Goal: Task Accomplishment & Management: Manage account settings

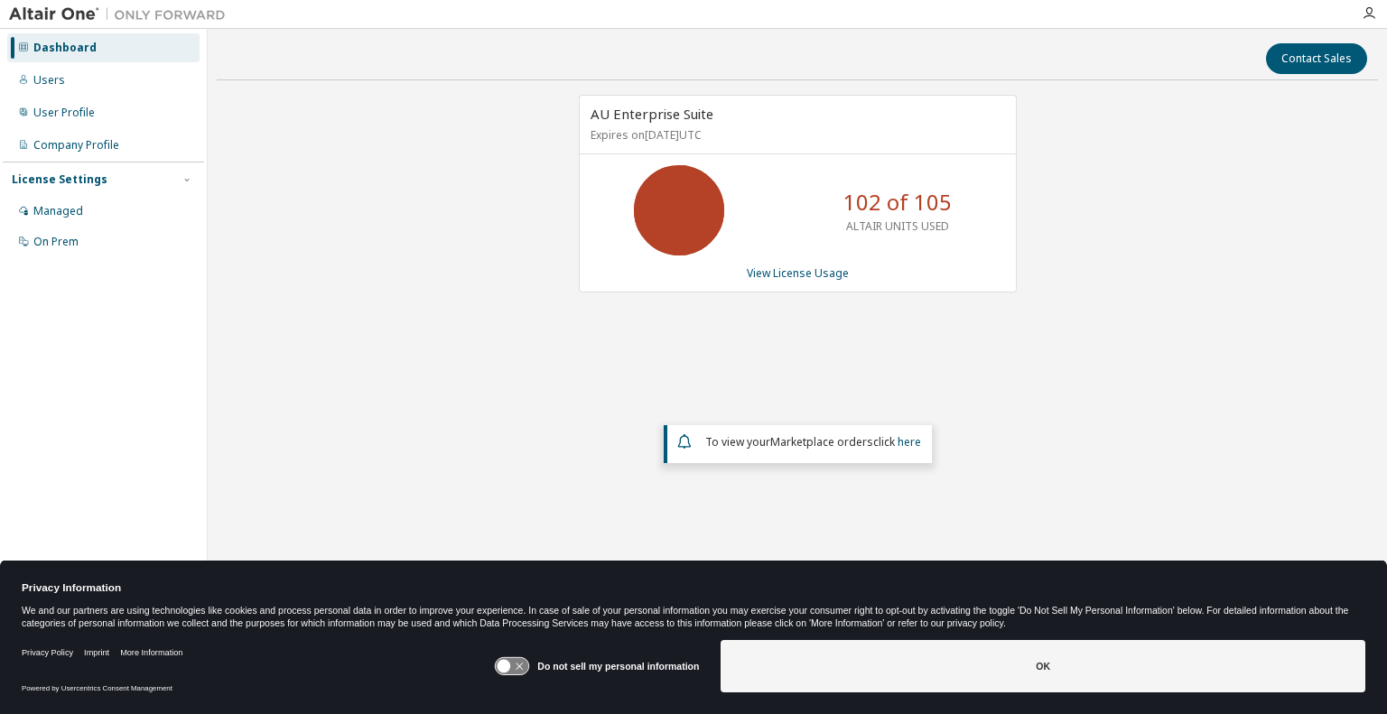
click at [1166, 348] on div "AU Enterprise Suite Expires on [DATE] UTC 102 of 105 ALTAIR UNITS USED View Lic…" at bounding box center [797, 327] width 1161 height 464
click at [793, 270] on link "View License Usage" at bounding box center [798, 272] width 102 height 15
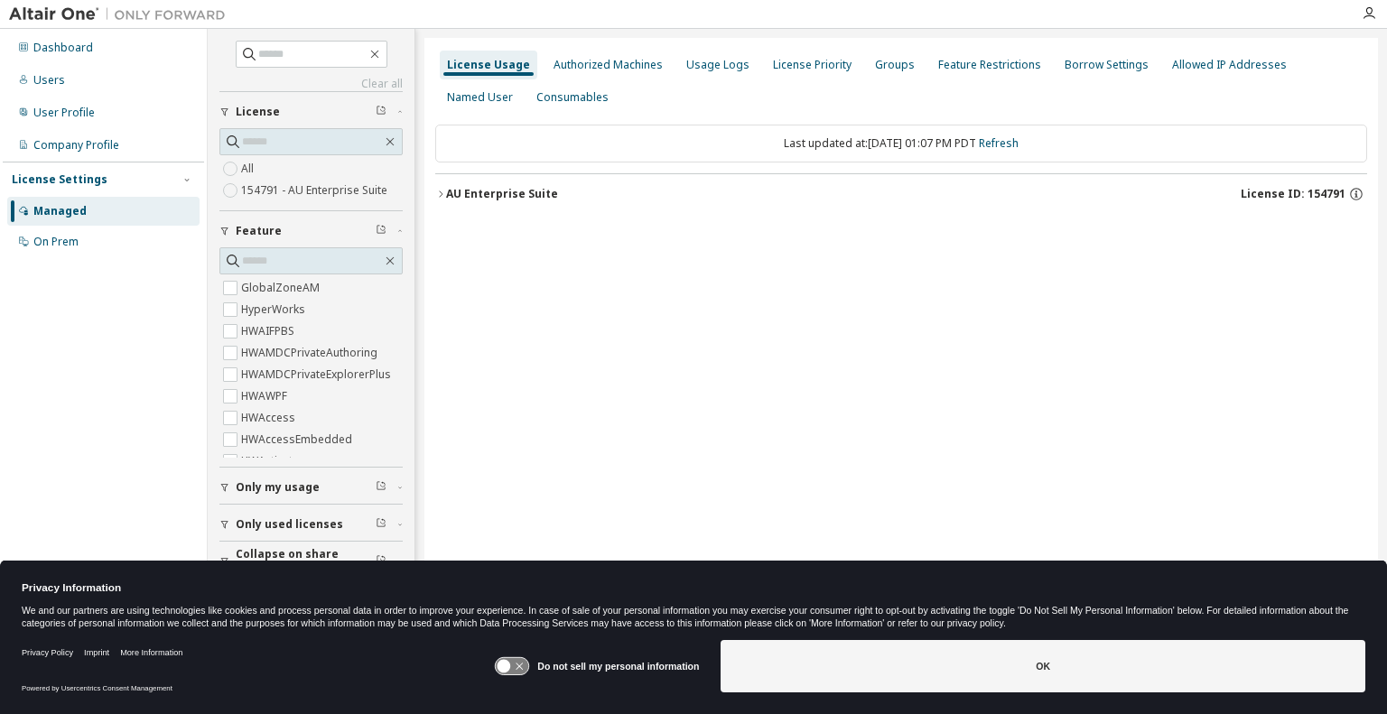
click at [459, 191] on div "AU Enterprise Suite" at bounding box center [502, 194] width 112 height 14
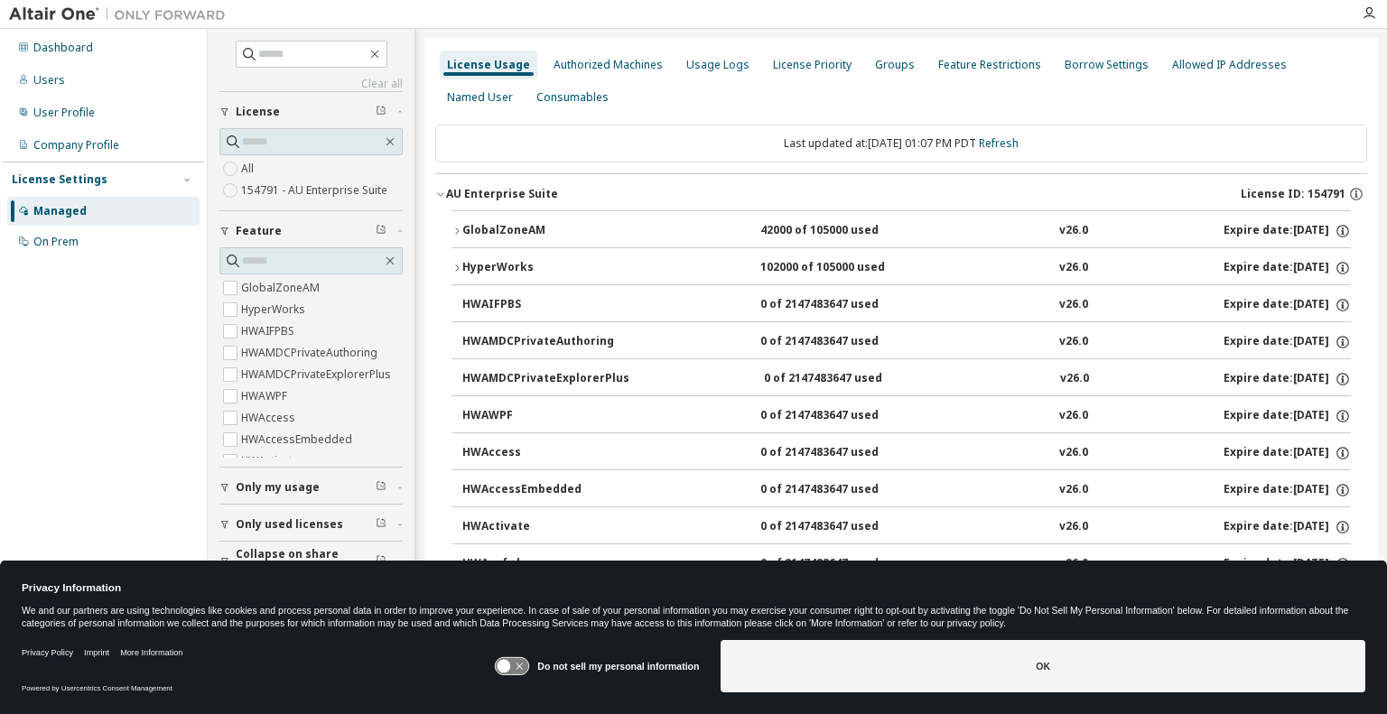
click at [463, 229] on div "GlobalZoneAM" at bounding box center [543, 231] width 162 height 16
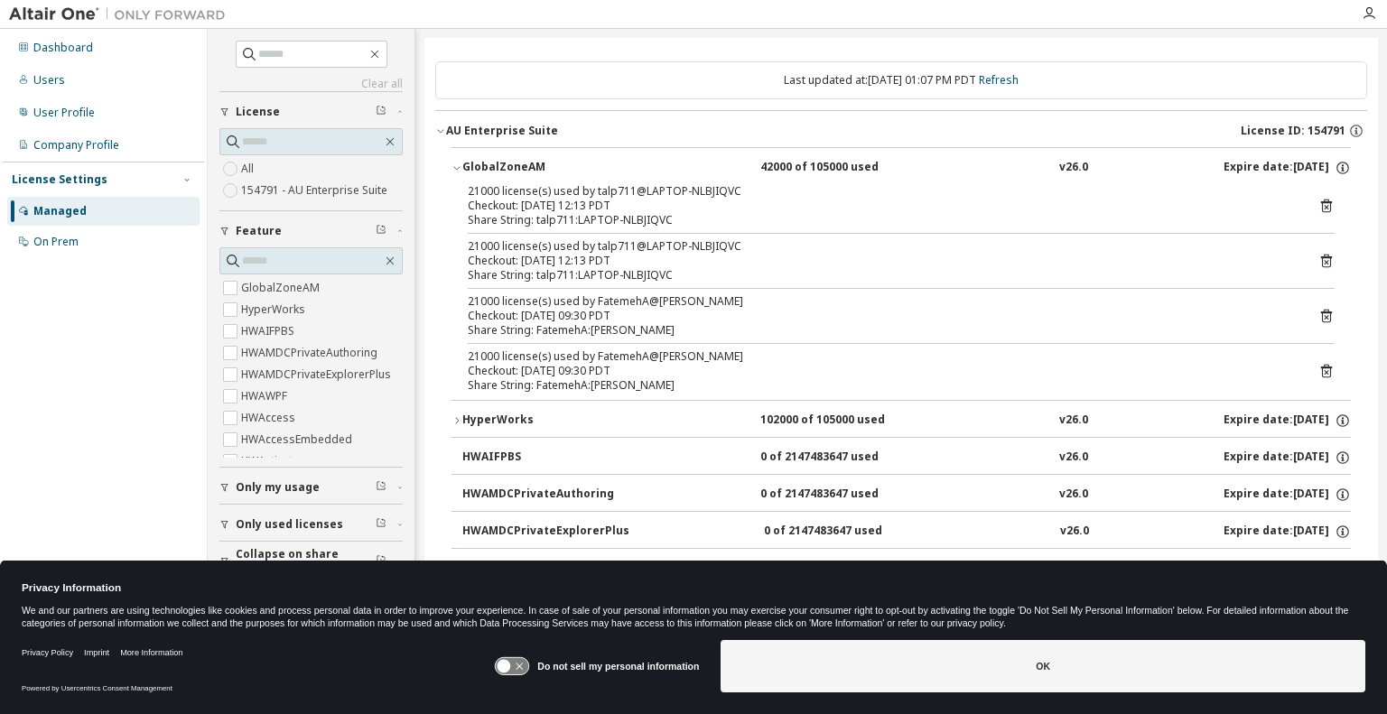
scroll to position [90, 0]
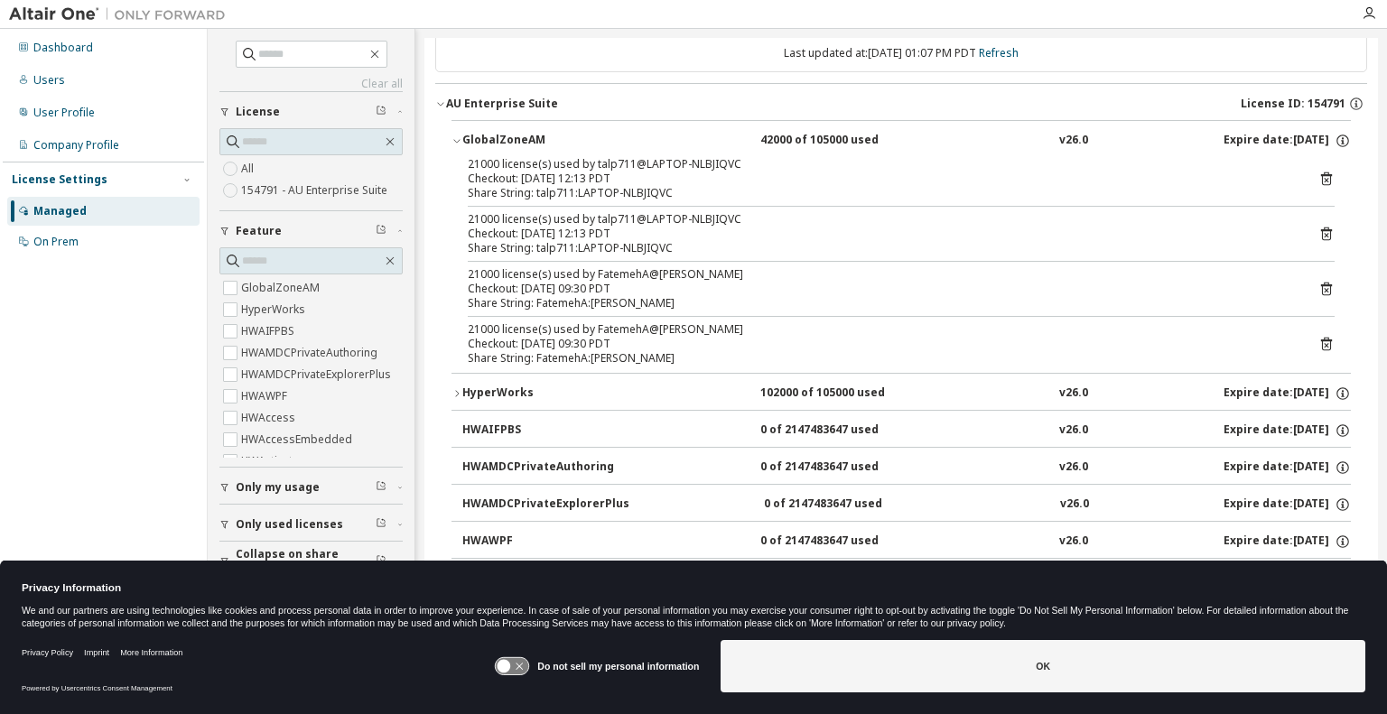
click at [462, 389] on div "HyperWorks" at bounding box center [543, 393] width 162 height 16
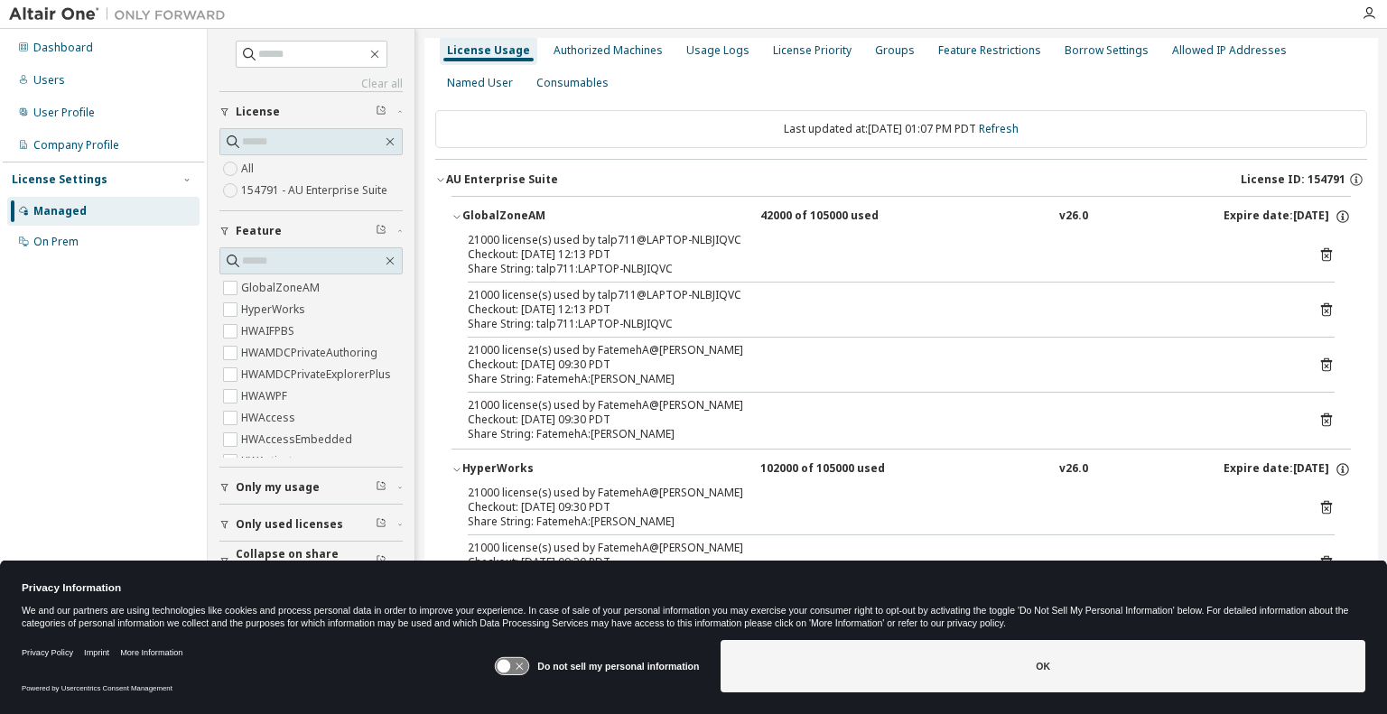
scroll to position [0, 0]
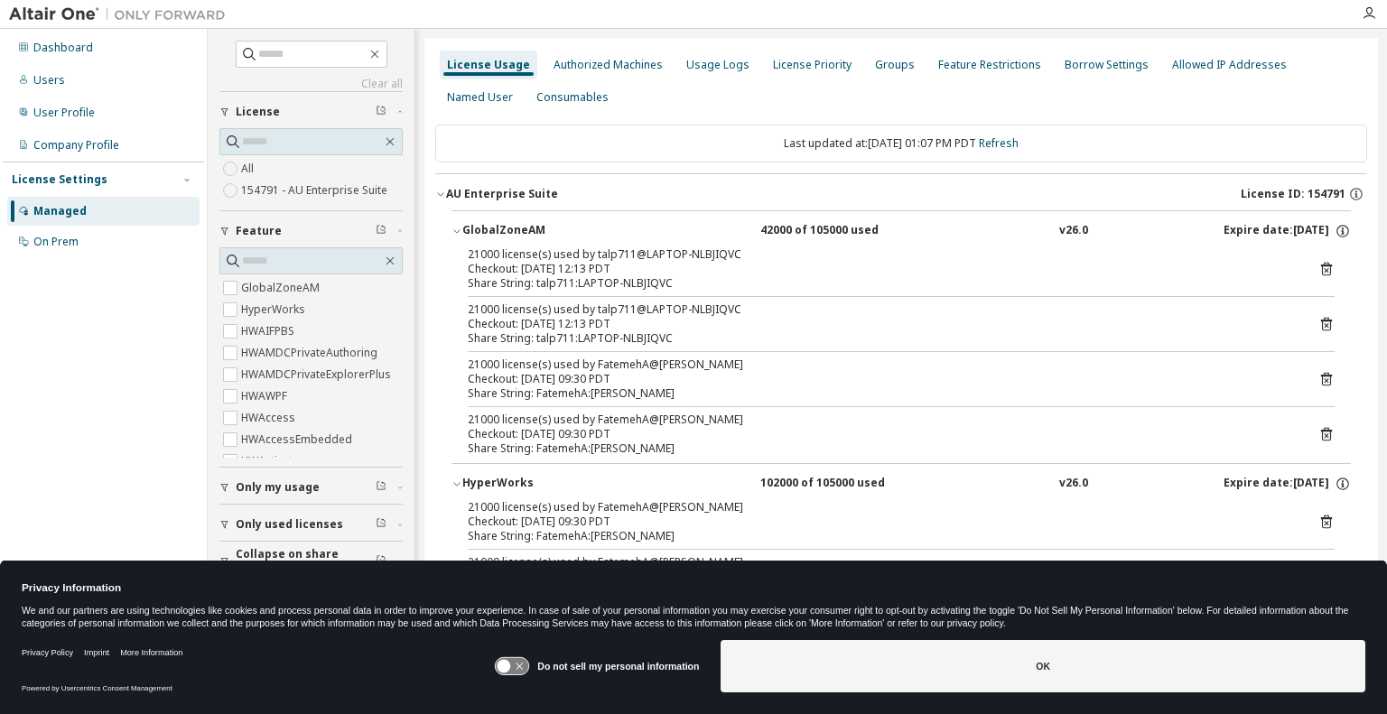
click at [475, 60] on div "License Usage" at bounding box center [488, 65] width 83 height 14
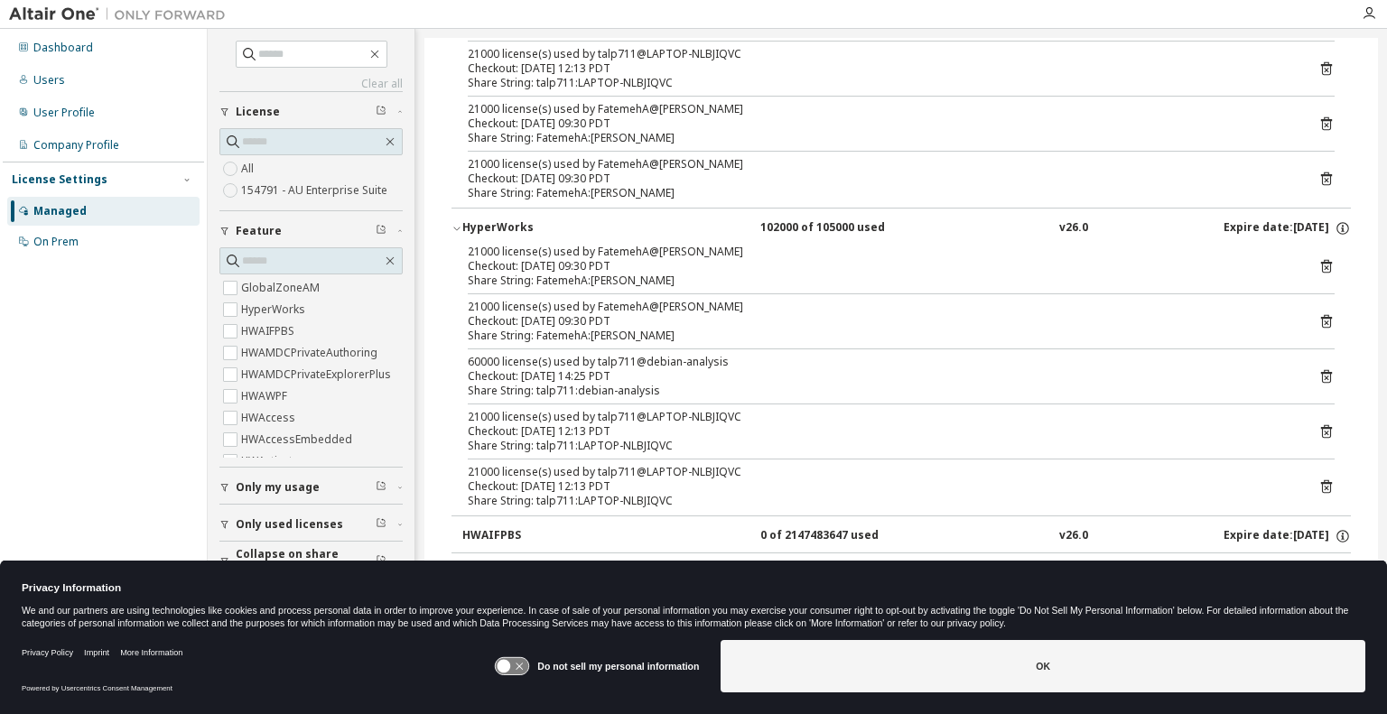
scroll to position [271, 0]
